Goal: Transaction & Acquisition: Purchase product/service

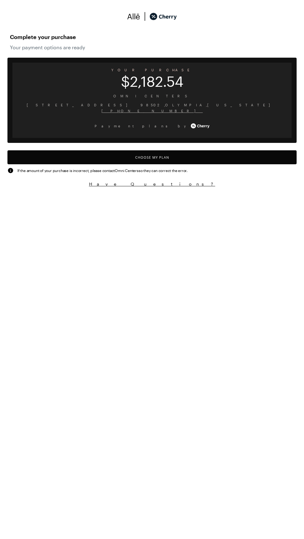
click at [192, 156] on button "Choose My Plan" at bounding box center [151, 157] width 289 height 14
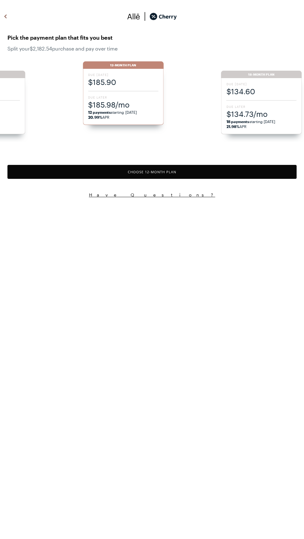
click at [122, 84] on span "$185.90" at bounding box center [123, 82] width 70 height 10
click at [183, 167] on button "Choose 12 -Month Plan" at bounding box center [151, 172] width 289 height 14
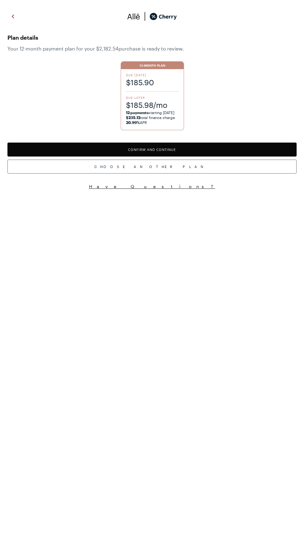
click at [176, 152] on button "Confirm and Continue" at bounding box center [151, 150] width 289 height 14
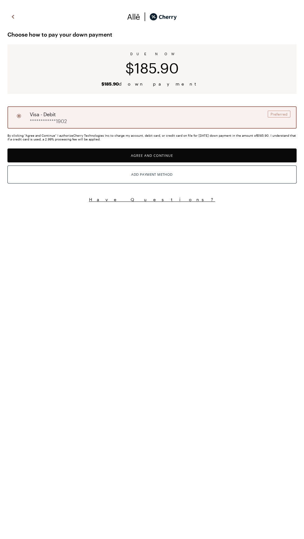
radio input "true"
click at [196, 153] on button "Agree and Continue" at bounding box center [151, 155] width 289 height 14
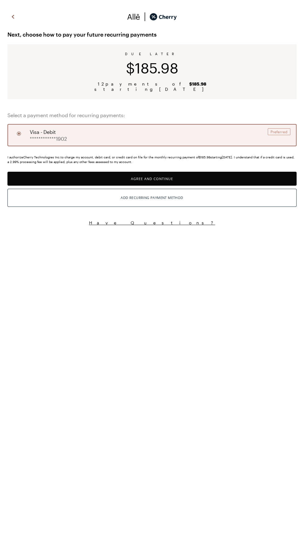
click at [196, 182] on button "Agree and Continue" at bounding box center [151, 179] width 289 height 14
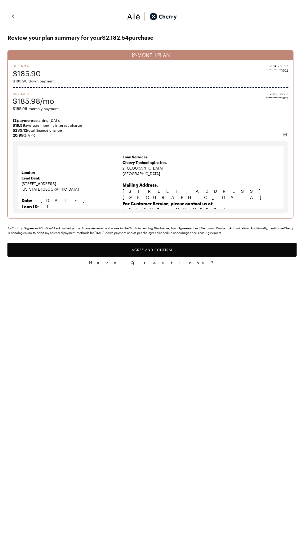
click at [213, 257] on button "Agree and Confirm" at bounding box center [151, 250] width 289 height 14
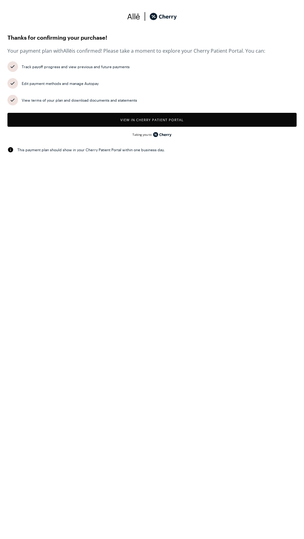
click at [213, 116] on button "View in Cherry patient portal" at bounding box center [151, 120] width 289 height 14
